Goal: Browse casually: Explore the website without a specific task or goal

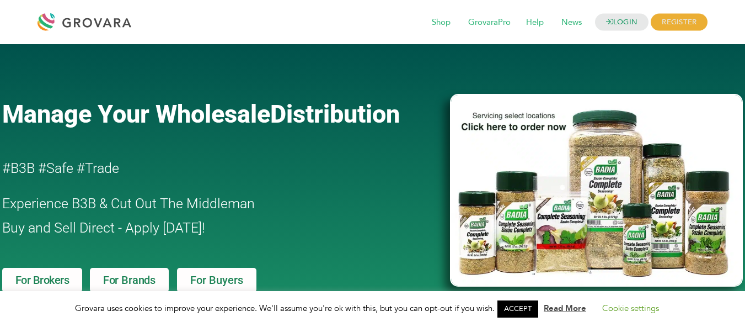
click at [533, 313] on link "ACCEPT" at bounding box center [518, 308] width 41 height 17
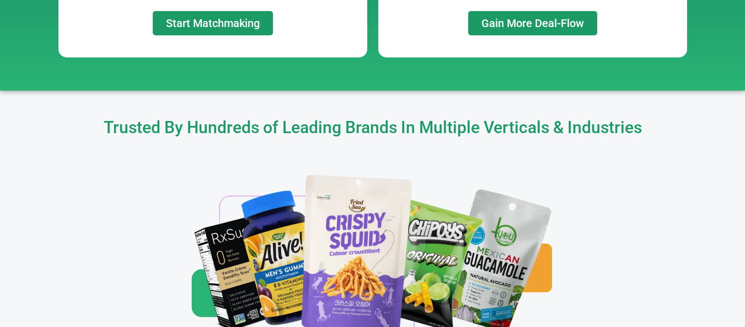
scroll to position [1269, 0]
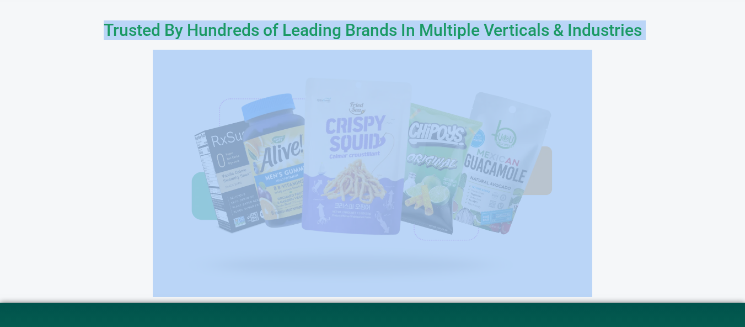
drag, startPoint x: 99, startPoint y: 32, endPoint x: 651, endPoint y: 55, distance: 552.7
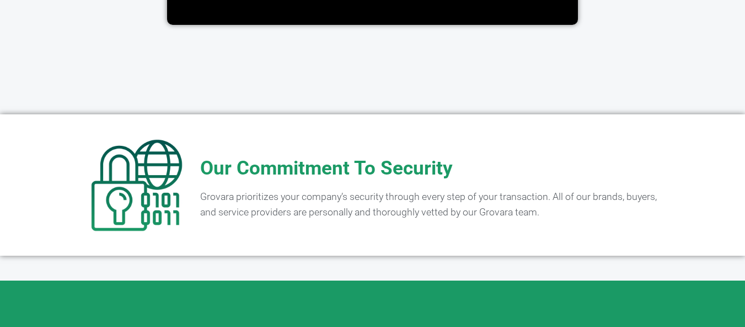
scroll to position [2252, 0]
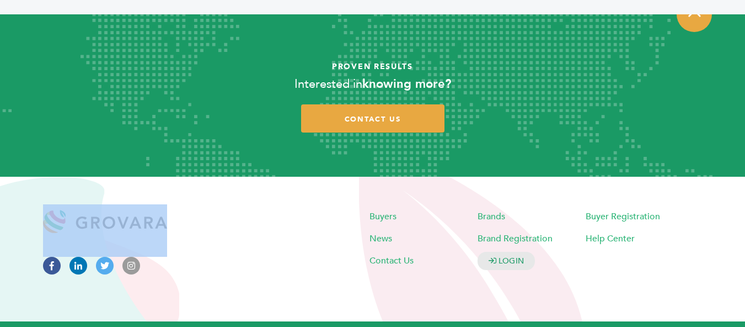
drag, startPoint x: 202, startPoint y: 196, endPoint x: 103, endPoint y: 208, distance: 100.5
click at [103, 208] on div at bounding box center [205, 248] width 324 height 89
click at [156, 210] on img at bounding box center [105, 230] width 124 height 52
click at [224, 209] on div at bounding box center [205, 248] width 324 height 89
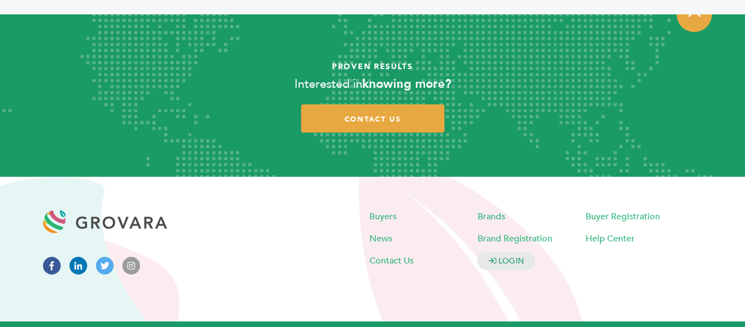
drag, startPoint x: 175, startPoint y: 318, endPoint x: 242, endPoint y: 320, distance: 66.8
click at [242, 321] on p "grovara © INC 2025 | Buyers Terms of Service | Brands Terms of Service | Privac…" at bounding box center [372, 332] width 745 height 23
click at [254, 255] on div at bounding box center [205, 248] width 324 height 89
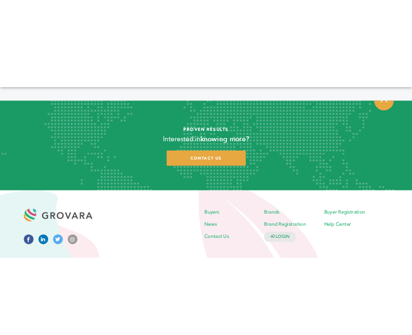
scroll to position [2197, 0]
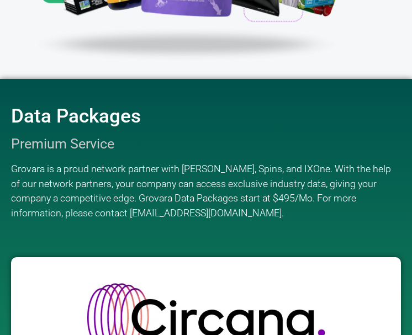
click at [311, 127] on div "Data Packages Premium Service Grovara is a proud network partner with [PERSON_N…" at bounding box center [206, 167] width 400 height 167
click at [300, 128] on div "Data Packages Premium Service Grovara is a proud network partner with [PERSON_N…" at bounding box center [206, 167] width 400 height 167
click at [298, 127] on div "Data Packages Premium Service Grovara is a proud network partner with [PERSON_N…" at bounding box center [206, 167] width 400 height 167
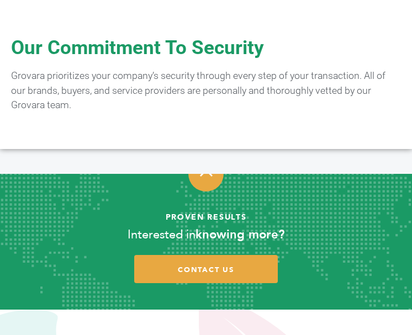
scroll to position [3561, 0]
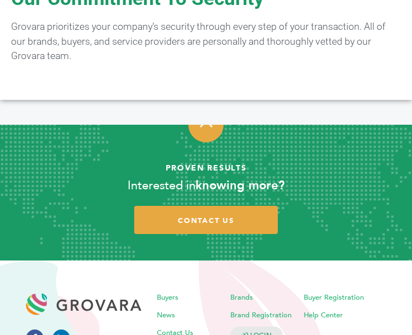
click at [336, 125] on article "Proven Results Interested in knowing more? contact us" at bounding box center [206, 193] width 412 height 136
click at [337, 125] on article "Proven Results Interested in knowing more? contact us" at bounding box center [206, 193] width 412 height 136
click at [333, 125] on article "Proven Results Interested in knowing more? contact us" at bounding box center [206, 193] width 412 height 136
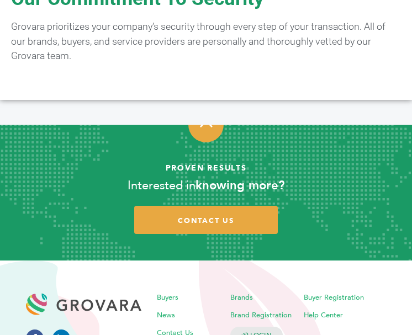
click at [333, 125] on article "Proven Results Interested in knowing more? contact us" at bounding box center [206, 193] width 412 height 136
click at [333, 177] on h3 "Interested in knowing more?" at bounding box center [206, 186] width 412 height 18
drag, startPoint x: 328, startPoint y: 83, endPoint x: 296, endPoint y: 76, distance: 32.3
click at [299, 160] on h4 "Proven Results" at bounding box center [206, 168] width 412 height 17
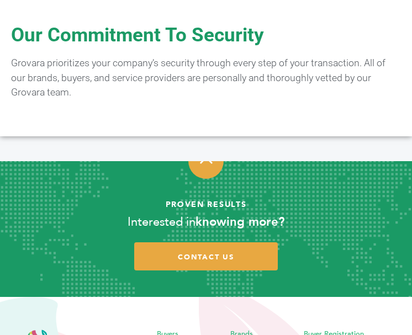
scroll to position [3506, 0]
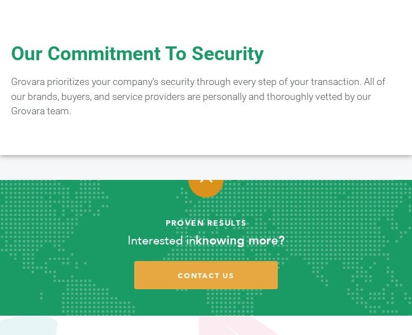
click at [204, 162] on span at bounding box center [205, 179] width 35 height 35
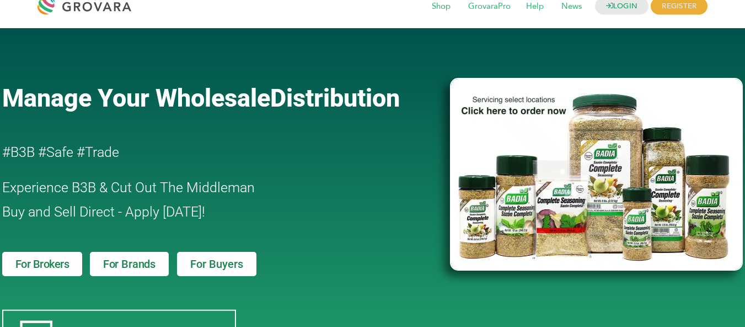
scroll to position [0, 0]
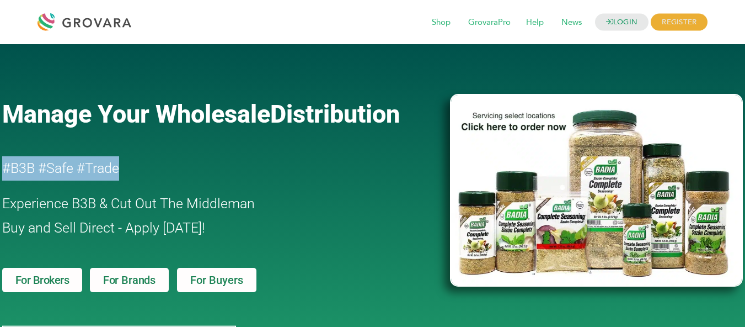
drag, startPoint x: 2, startPoint y: 170, endPoint x: 119, endPoint y: 178, distance: 117.2
click at [119, 178] on h2 "#B3B #Safe #Trade" at bounding box center [194, 168] width 385 height 24
click at [57, 169] on h2 "#B3B #Safe #Trade" at bounding box center [194, 168] width 385 height 24
click at [85, 163] on h2 "#B3B #Safe #Trade" at bounding box center [194, 168] width 385 height 24
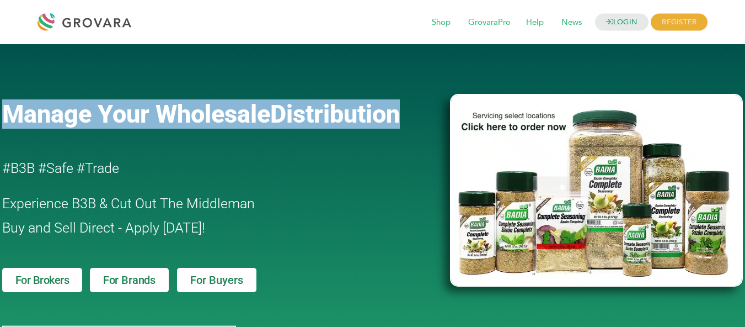
drag, startPoint x: 2, startPoint y: 120, endPoint x: 408, endPoint y: 130, distance: 405.6
click at [409, 131] on div "Manage Your Wholesale Distribution #B3B #Safe #Trade Experience B3B & Cut Out T…" at bounding box center [221, 263] width 448 height 427
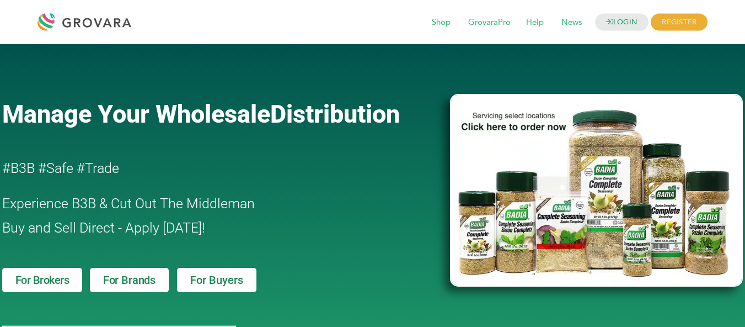
click at [191, 165] on h2 "#B3B #Safe #Trade" at bounding box center [194, 168] width 385 height 24
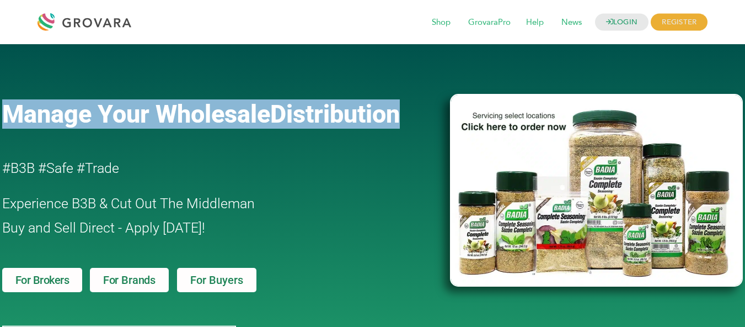
drag, startPoint x: 407, startPoint y: 145, endPoint x: 25, endPoint y: 137, distance: 381.8
click at [1, 124] on div "Manage Your Wholesale Distribution #B3B #Safe #Trade Experience B3B & Cut Out T…" at bounding box center [221, 263] width 448 height 427
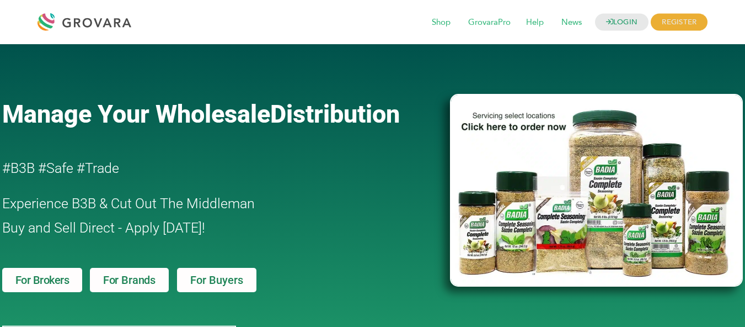
drag, startPoint x: 283, startPoint y: 176, endPoint x: 287, endPoint y: 185, distance: 9.9
click at [284, 177] on h2 "#B3B #Safe #Trade" at bounding box center [194, 168] width 385 height 24
